Goal: Navigation & Orientation: Find specific page/section

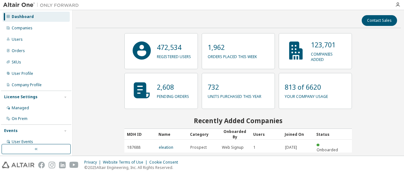
click at [205, 119] on h2 "Recently Added Companies" at bounding box center [238, 120] width 228 height 8
